Goal: Task Accomplishment & Management: Use online tool/utility

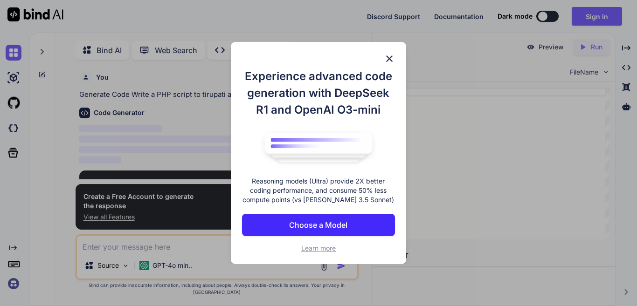
scroll to position [4, 0]
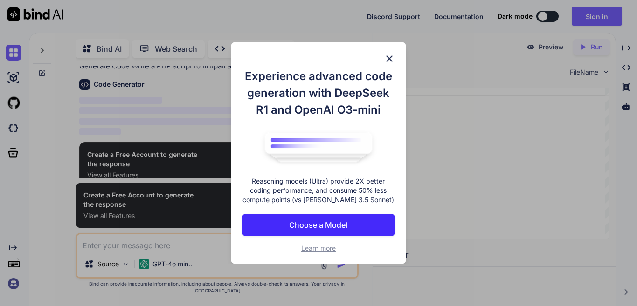
scroll to position [33, 0]
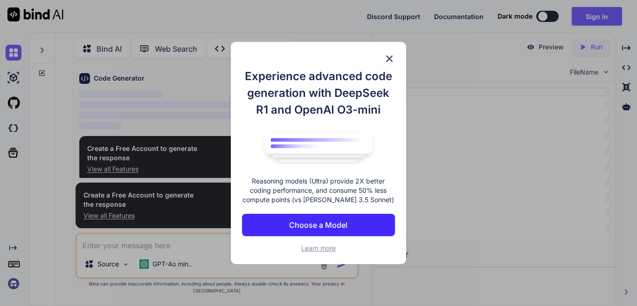
click at [306, 229] on p "Choose a Model" at bounding box center [318, 225] width 58 height 11
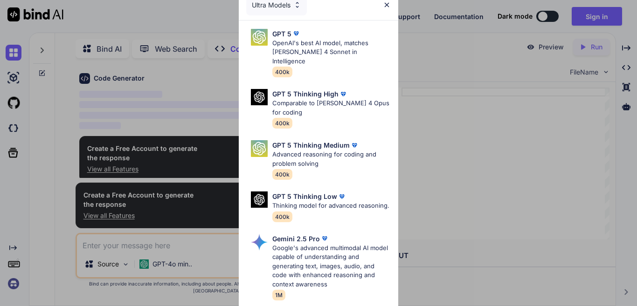
click at [387, 7] on img at bounding box center [387, 5] width 8 height 8
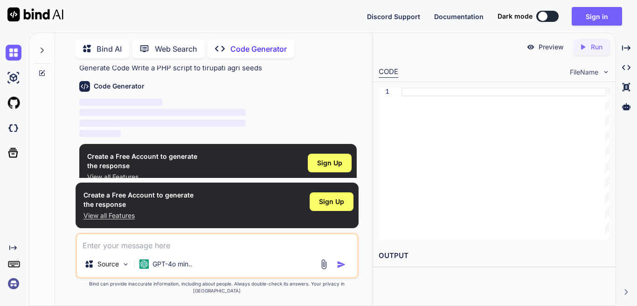
scroll to position [35, 0]
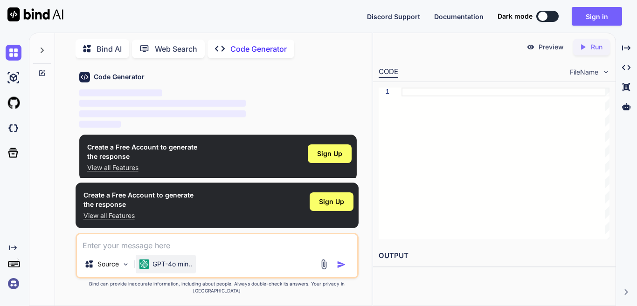
click at [155, 269] on p "GPT-4o min.." at bounding box center [173, 264] width 40 height 9
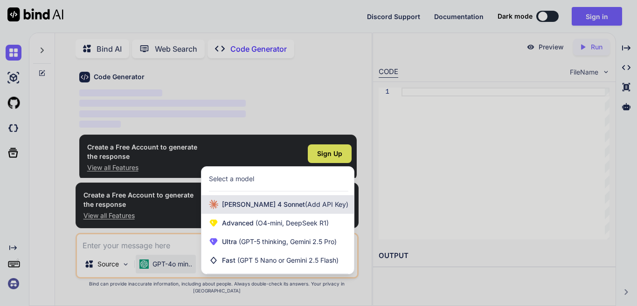
click at [272, 209] on span "[PERSON_NAME] 4 Sonnet (Add API Key)" at bounding box center [285, 204] width 126 height 9
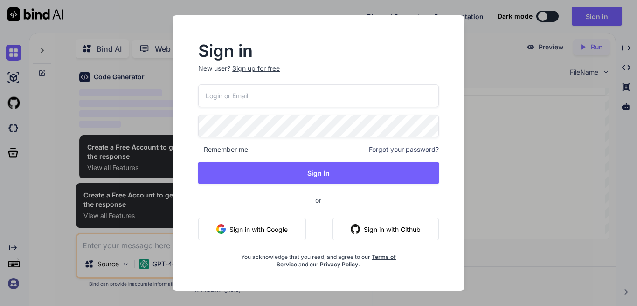
click at [508, 148] on div "Sign in New user? Sign up for free Remember me Forgot your password? Sign In or…" at bounding box center [318, 153] width 637 height 306
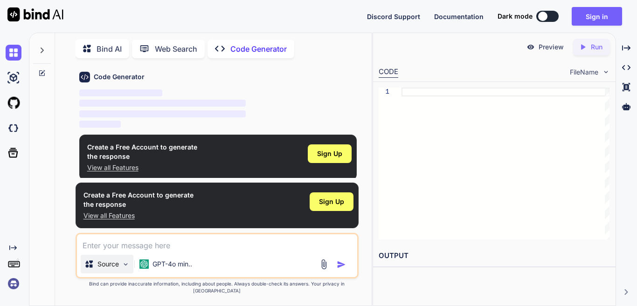
click at [100, 269] on p "Source" at bounding box center [107, 264] width 21 height 9
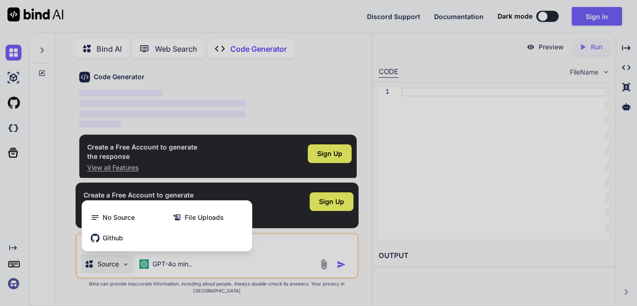
click at [100, 271] on div at bounding box center [318, 153] width 637 height 306
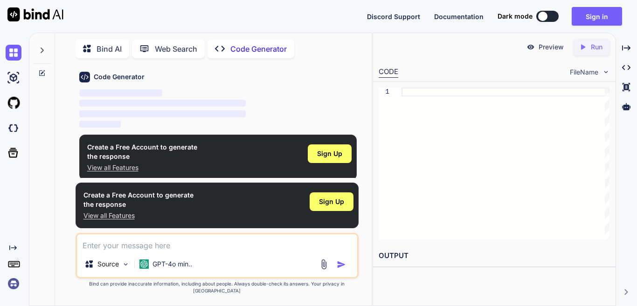
click at [138, 247] on textarea at bounding box center [217, 243] width 280 height 17
click at [137, 251] on textarea at bounding box center [217, 243] width 280 height 17
click at [98, 269] on p "Source" at bounding box center [107, 264] width 21 height 9
type textarea "x"
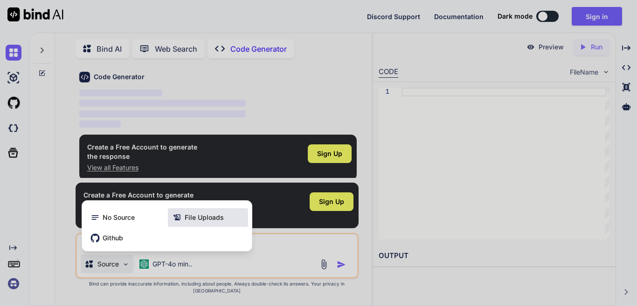
click at [216, 222] on span "File Uploads" at bounding box center [204, 217] width 39 height 9
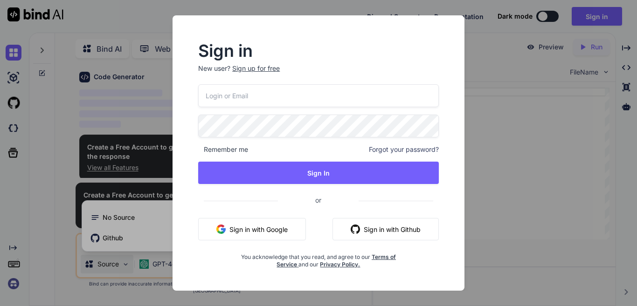
click at [244, 239] on button "Sign in with Google" at bounding box center [252, 229] width 108 height 22
click at [337, 97] on input "email" at bounding box center [318, 95] width 241 height 23
paste input "[EMAIL_ADDRESS][DOMAIN_NAME]"
type input "[EMAIL_ADDRESS][DOMAIN_NAME]"
click at [250, 72] on p "New user? Sign up for free" at bounding box center [318, 74] width 241 height 21
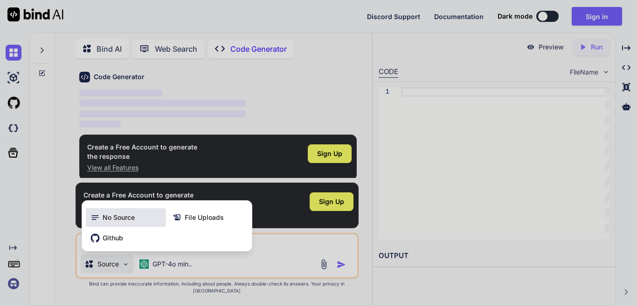
click at [101, 215] on div "No Source" at bounding box center [126, 217] width 80 height 19
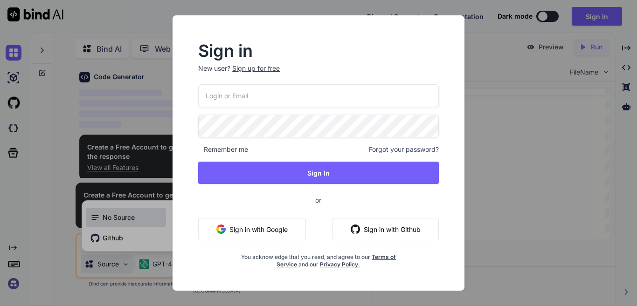
type input "[EMAIL_ADDRESS][DOMAIN_NAME]"
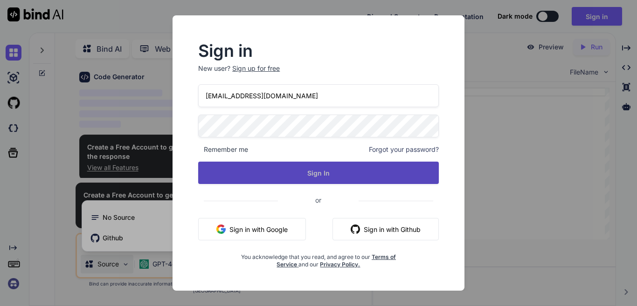
click at [248, 167] on button "Sign In" at bounding box center [318, 173] width 241 height 22
click at [245, 172] on button "Sign In" at bounding box center [318, 173] width 241 height 22
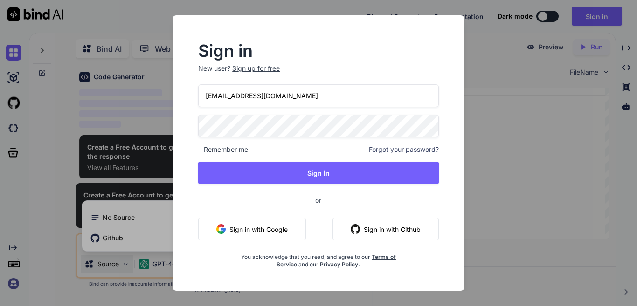
click at [238, 69] on div "Sign up for free" at bounding box center [256, 68] width 48 height 9
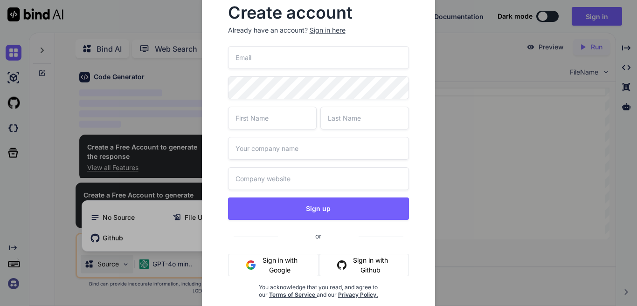
type input "[EMAIL_ADDRESS][DOMAIN_NAME]"
click at [245, 56] on input "[EMAIL_ADDRESS][DOMAIN_NAME]" at bounding box center [318, 57] width 181 height 23
click at [219, 97] on div "Create account Already have an account? Sign in here [EMAIL_ADDRESS][DOMAIN_NAM…" at bounding box center [319, 160] width 204 height 324
click at [251, 118] on input "text" at bounding box center [272, 118] width 89 height 23
type input "r"
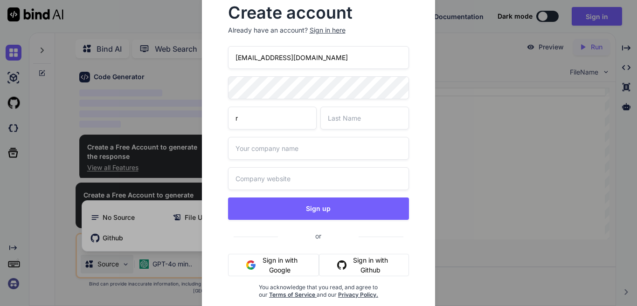
click at [364, 115] on input "text" at bounding box center [364, 118] width 89 height 23
type input "AS"
click at [267, 120] on input "r" at bounding box center [272, 118] width 89 height 23
type input "rJ"
click at [268, 143] on input "text" at bounding box center [318, 148] width 181 height 23
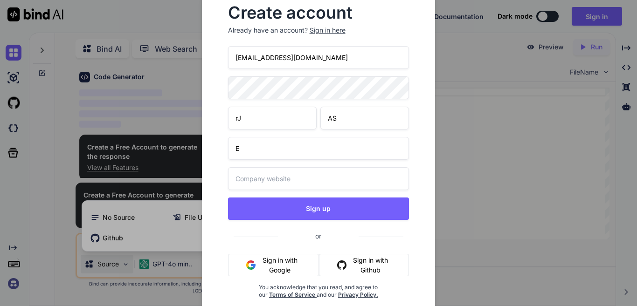
type input "E"
click at [267, 179] on input "text" at bounding box center [318, 178] width 181 height 23
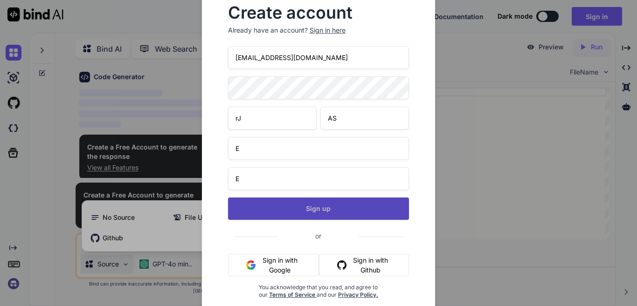
type input "E"
click at [272, 208] on button "Sign up" at bounding box center [318, 209] width 181 height 22
click at [293, 204] on button "Sign up" at bounding box center [318, 209] width 181 height 22
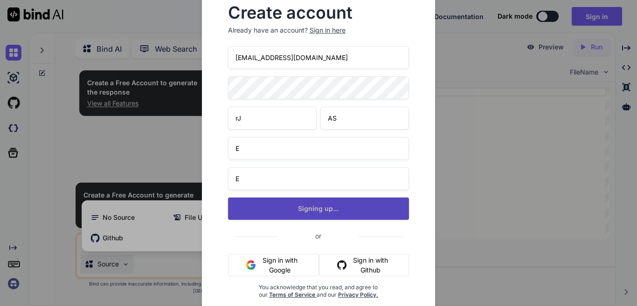
scroll to position [0, 0]
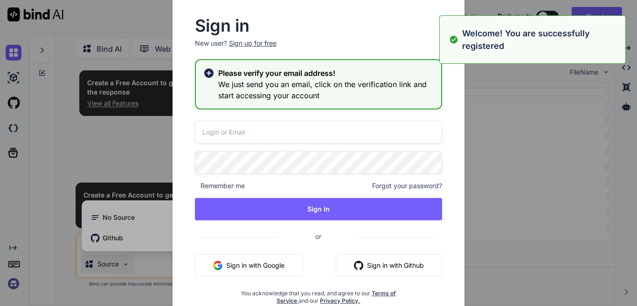
type input "[EMAIL_ADDRESS][DOMAIN_NAME]"
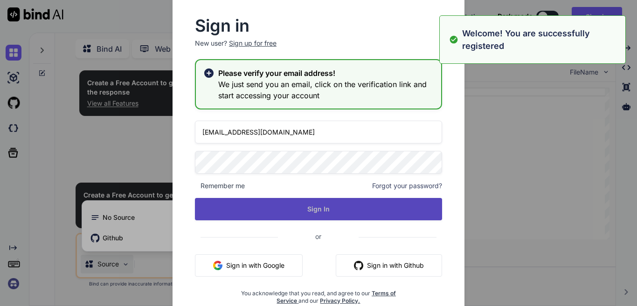
click at [256, 208] on button "Sign In" at bounding box center [318, 209] width 247 height 22
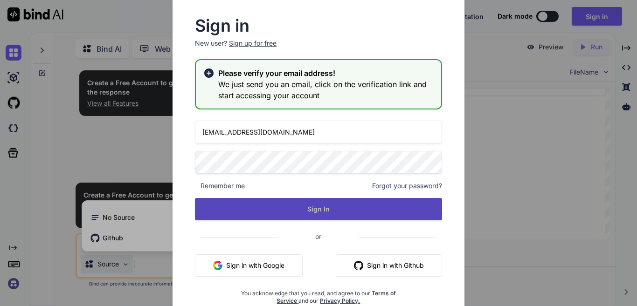
click at [314, 211] on button "Sign In" at bounding box center [318, 209] width 247 height 22
click at [315, 211] on button "Sign In" at bounding box center [318, 209] width 247 height 22
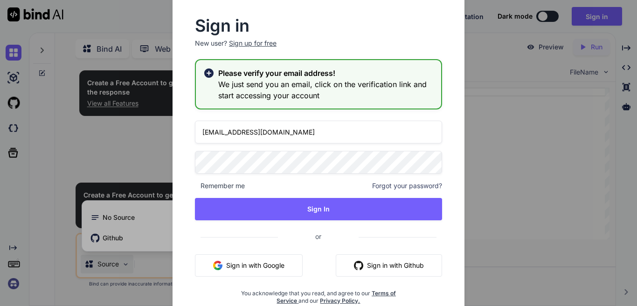
click at [214, 72] on icon at bounding box center [208, 73] width 11 height 11
click at [206, 69] on icon at bounding box center [208, 73] width 11 height 11
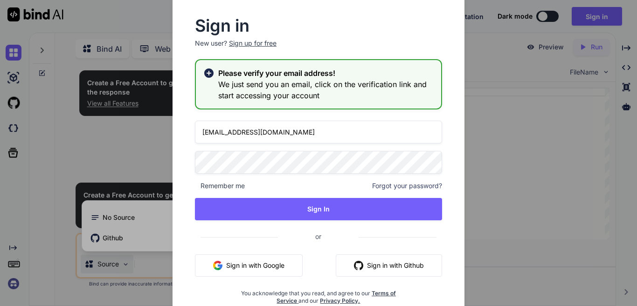
click at [538, 134] on div "Sign in New user? Sign up for free Please verify your email address! We just se…" at bounding box center [318, 153] width 637 height 306
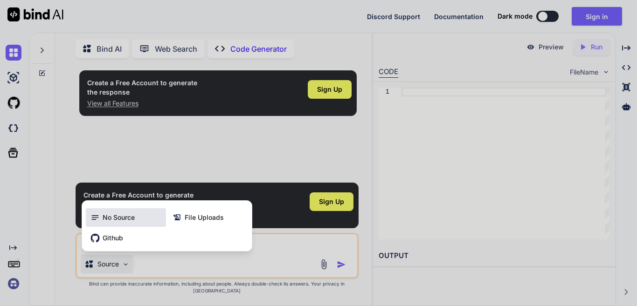
click at [108, 227] on div "No Source" at bounding box center [126, 217] width 80 height 19
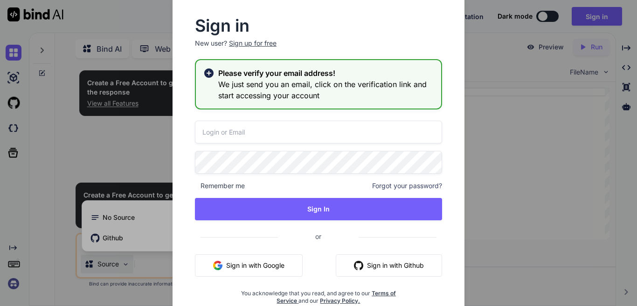
type input "[EMAIL_ADDRESS][DOMAIN_NAME]"
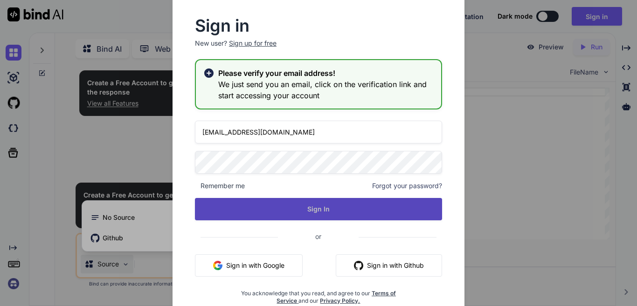
click at [282, 202] on button "Sign In" at bounding box center [318, 209] width 247 height 22
click at [294, 203] on button "Sign In" at bounding box center [318, 209] width 247 height 22
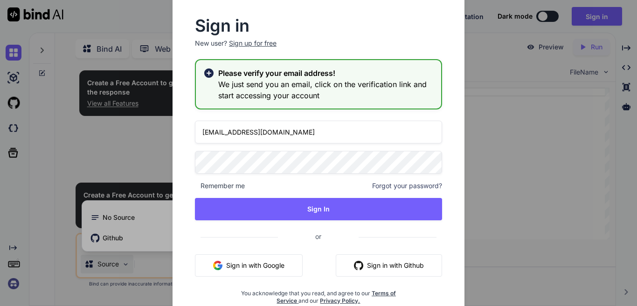
click at [550, 187] on div "Sign in New user? Sign up for free Please verify your email address! We just se…" at bounding box center [318, 153] width 637 height 306
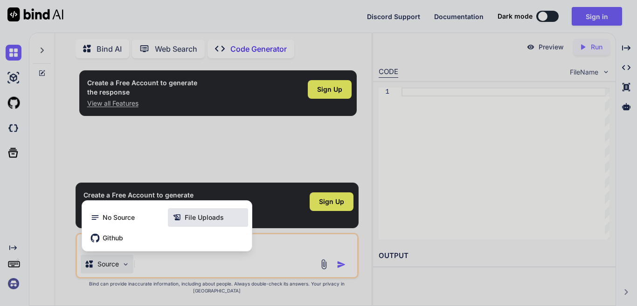
click at [191, 218] on div "File Uploads" at bounding box center [208, 217] width 80 height 19
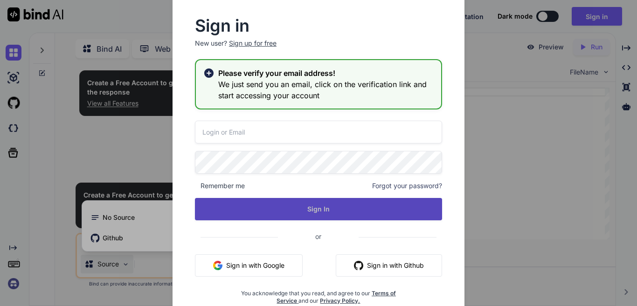
type input "[EMAIL_ADDRESS][DOMAIN_NAME]"
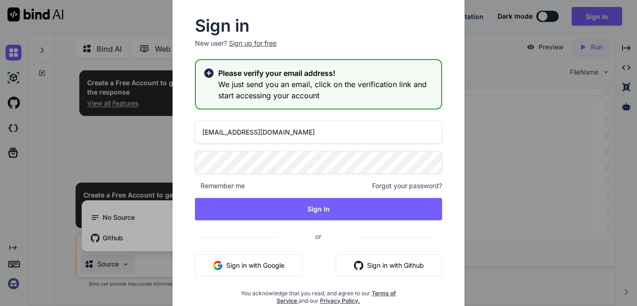
click at [211, 72] on icon at bounding box center [208, 72] width 9 height 9
click at [233, 49] on p "New user? Sign up for free" at bounding box center [318, 49] width 247 height 21
click at [241, 43] on div "Sign up for free" at bounding box center [253, 43] width 48 height 9
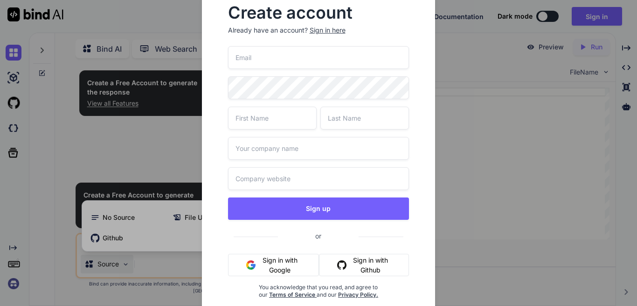
type input "[EMAIL_ADDRESS][DOMAIN_NAME]"
click at [599, 221] on div "Create account Already have an account? Sign in here [EMAIL_ADDRESS][DOMAIN_NAM…" at bounding box center [318, 153] width 637 height 306
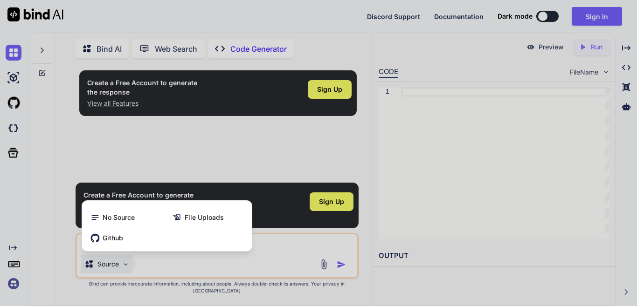
click at [400, 108] on div at bounding box center [318, 153] width 637 height 306
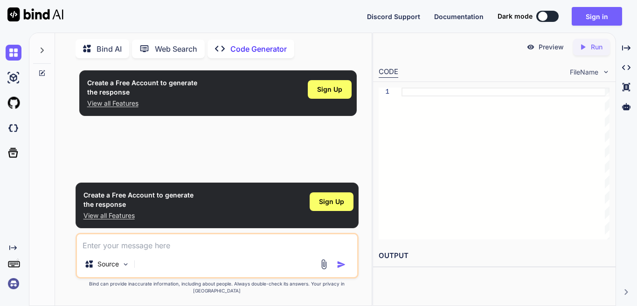
click at [335, 270] on div at bounding box center [334, 264] width 31 height 11
drag, startPoint x: 293, startPoint y: 273, endPoint x: 257, endPoint y: 263, distance: 37.3
click at [261, 264] on div "Source" at bounding box center [217, 266] width 280 height 22
click at [245, 251] on textarea at bounding box center [217, 243] width 280 height 17
type textarea "AGRI SEEDS"
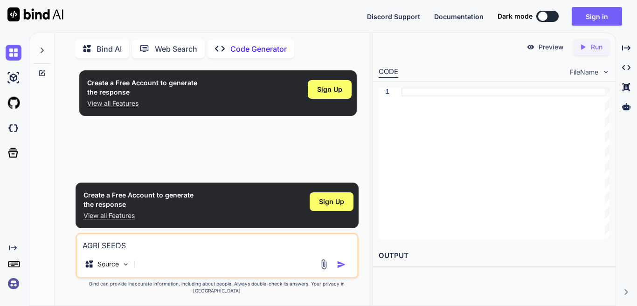
click at [337, 270] on img "button" at bounding box center [341, 264] width 9 height 9
click at [340, 270] on img "button" at bounding box center [341, 264] width 9 height 9
